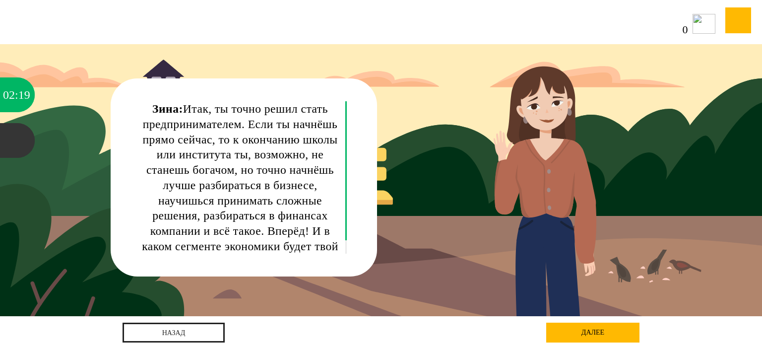
click at [460, 128] on div "Зина: Итак, ты точно решил стать предпринимателем. Если ты начнёшь прямо сейчас…" at bounding box center [381, 180] width 686 height 272
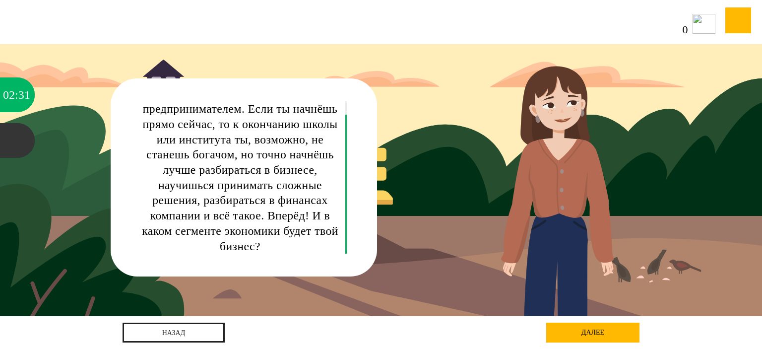
click at [584, 329] on div "далее" at bounding box center [592, 332] width 93 height 20
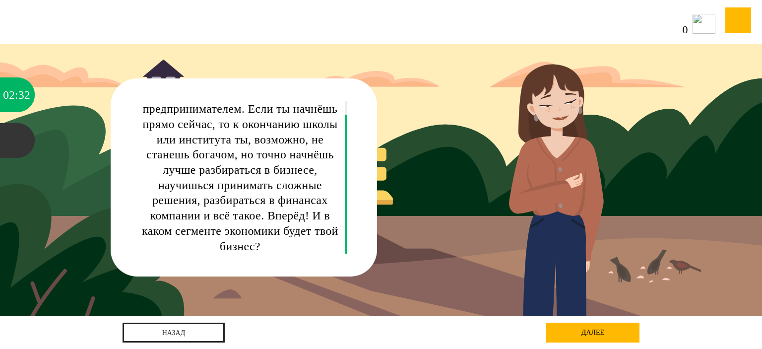
click at [587, 328] on div "далее" at bounding box center [592, 332] width 93 height 20
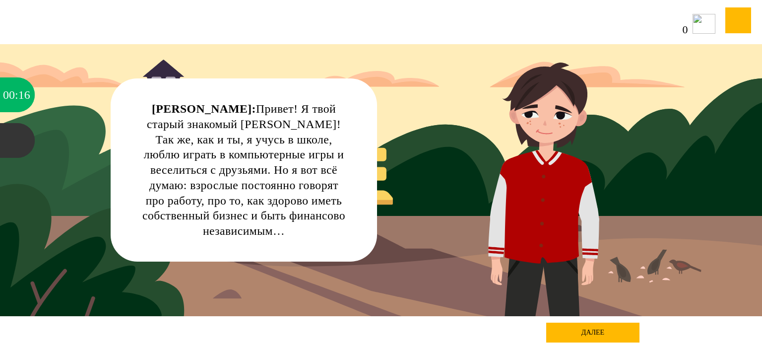
click at [592, 332] on div "далее" at bounding box center [592, 332] width 93 height 20
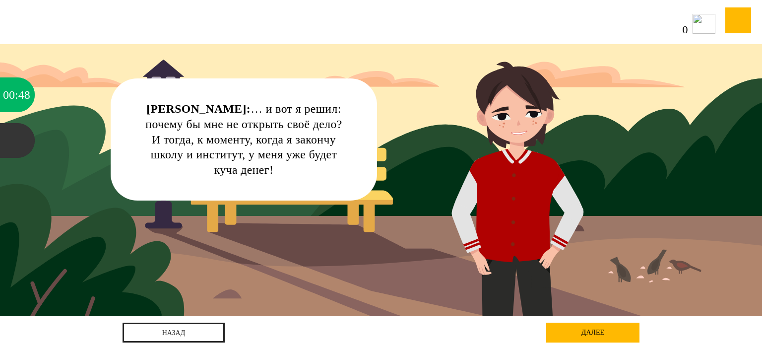
click at [573, 333] on div "далее" at bounding box center [592, 332] width 93 height 20
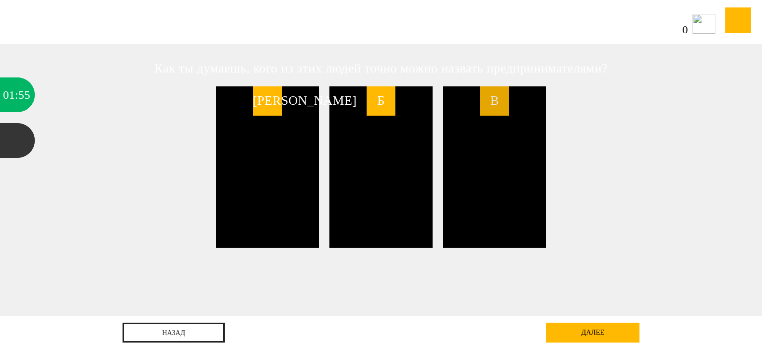
click at [503, 109] on span "В" at bounding box center [494, 100] width 29 height 29
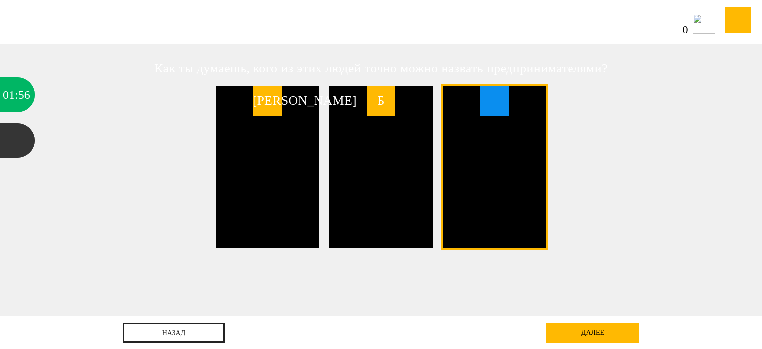
click at [607, 337] on div "далее" at bounding box center [592, 332] width 93 height 20
click at [570, 341] on div "далее" at bounding box center [592, 332] width 93 height 20
click at [575, 333] on div "далее" at bounding box center [592, 332] width 93 height 20
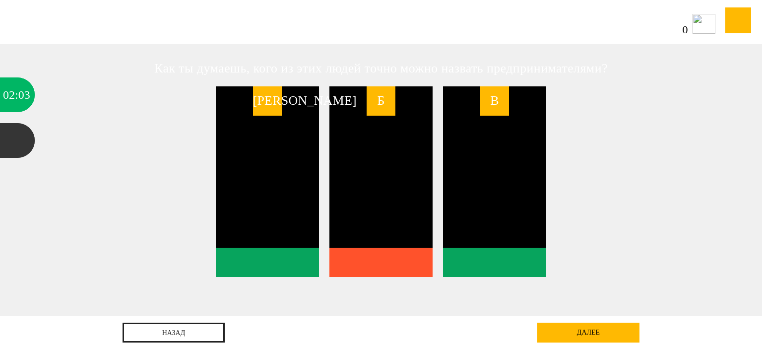
click at [583, 329] on link "далее" at bounding box center [588, 332] width 102 height 20
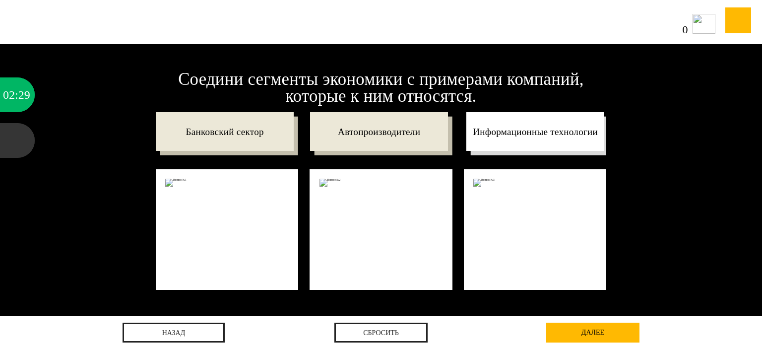
drag, startPoint x: 531, startPoint y: 138, endPoint x: 566, endPoint y: 127, distance: 36.1
click at [566, 127] on p "Информационные технологии" at bounding box center [535, 131] width 138 height 39
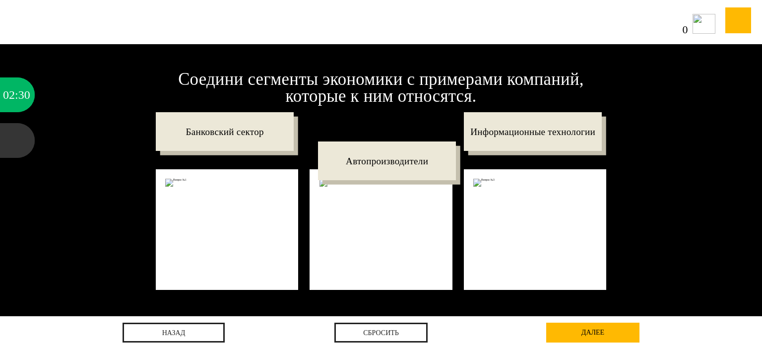
drag, startPoint x: 435, startPoint y: 142, endPoint x: 352, endPoint y: 168, distance: 86.6
click at [442, 170] on p "Автопроизводители" at bounding box center [387, 160] width 138 height 39
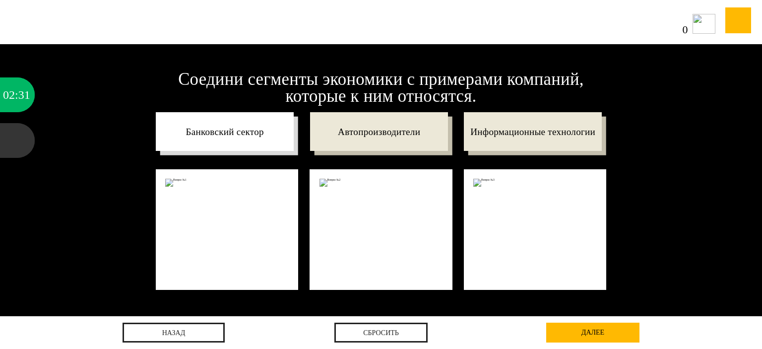
drag, startPoint x: 274, startPoint y: 194, endPoint x: 248, endPoint y: 126, distance: 73.2
click at [268, 263] on li "Банковский сектор" at bounding box center [227, 201] width 142 height 178
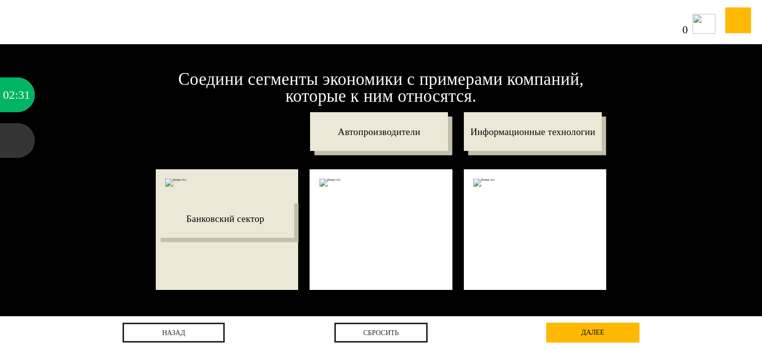
drag, startPoint x: 246, startPoint y: 130, endPoint x: 250, endPoint y: 226, distance: 95.3
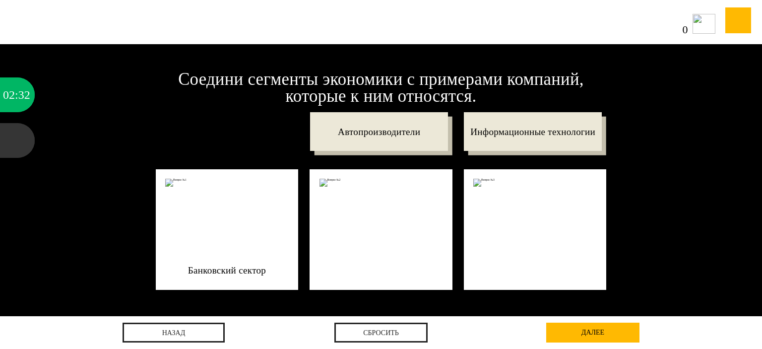
drag, startPoint x: 250, startPoint y: 226, endPoint x: 253, endPoint y: 140, distance: 85.9
click at [250, 130] on li "Банковский сектор" at bounding box center [227, 201] width 142 height 178
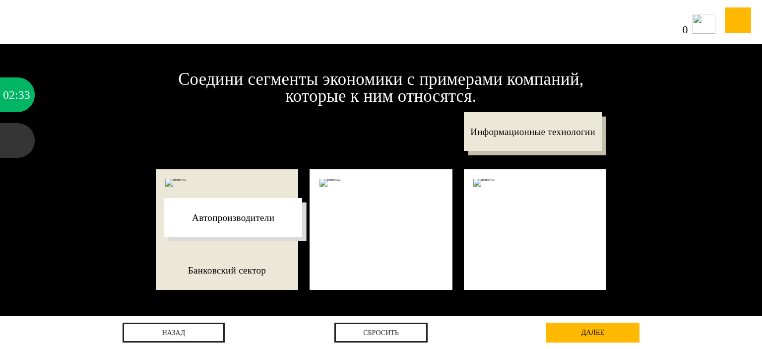
drag, startPoint x: 381, startPoint y: 112, endPoint x: 211, endPoint y: 198, distance: 190.6
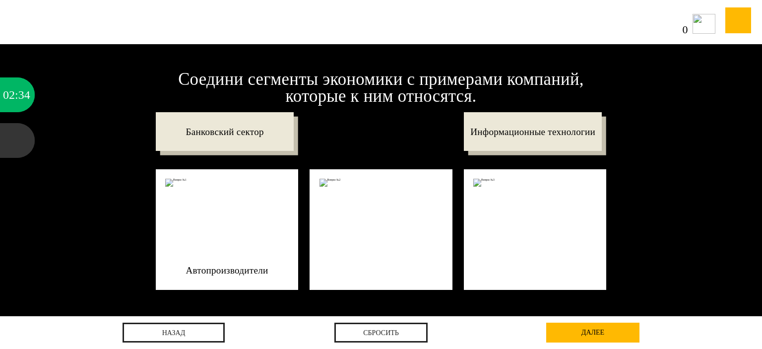
drag, startPoint x: 246, startPoint y: 142, endPoint x: 380, endPoint y: 263, distance: 180.9
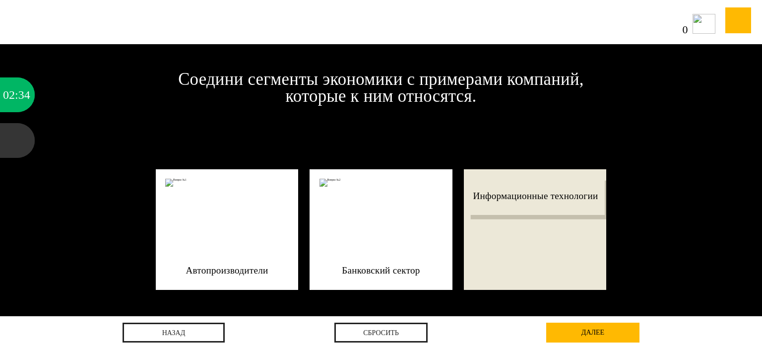
drag, startPoint x: 545, startPoint y: 138, endPoint x: 562, endPoint y: 243, distance: 105.5
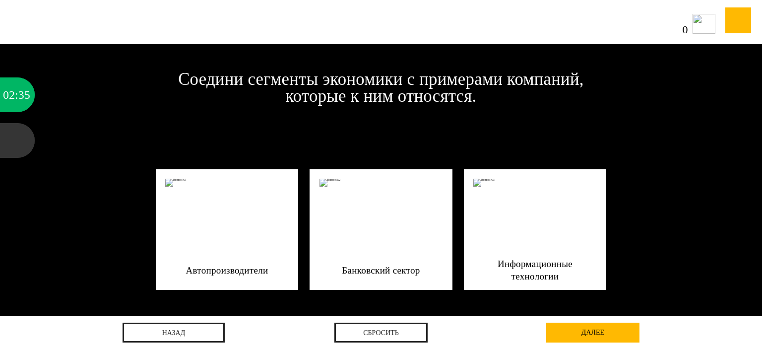
drag, startPoint x: 597, startPoint y: 319, endPoint x: 598, endPoint y: 333, distance: 14.4
click at [598, 324] on div "назад Сбросить далее далее" at bounding box center [381, 332] width 517 height 33
click at [599, 336] on div "далее" at bounding box center [592, 332] width 93 height 20
click at [0, 0] on div at bounding box center [0, 0] width 0 height 0
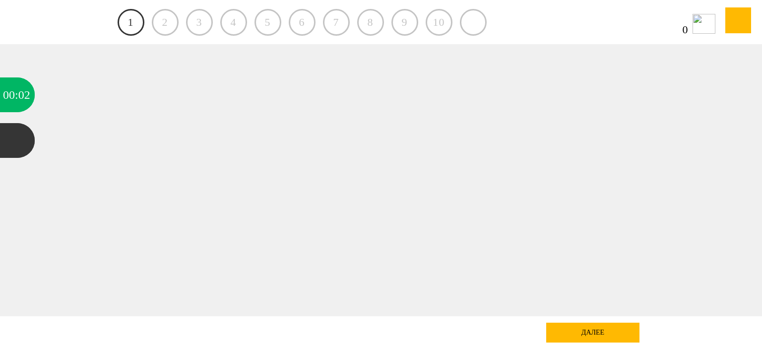
click at [135, 14] on link "1" at bounding box center [131, 22] width 27 height 27
